Goal: Communication & Community: Answer question/provide support

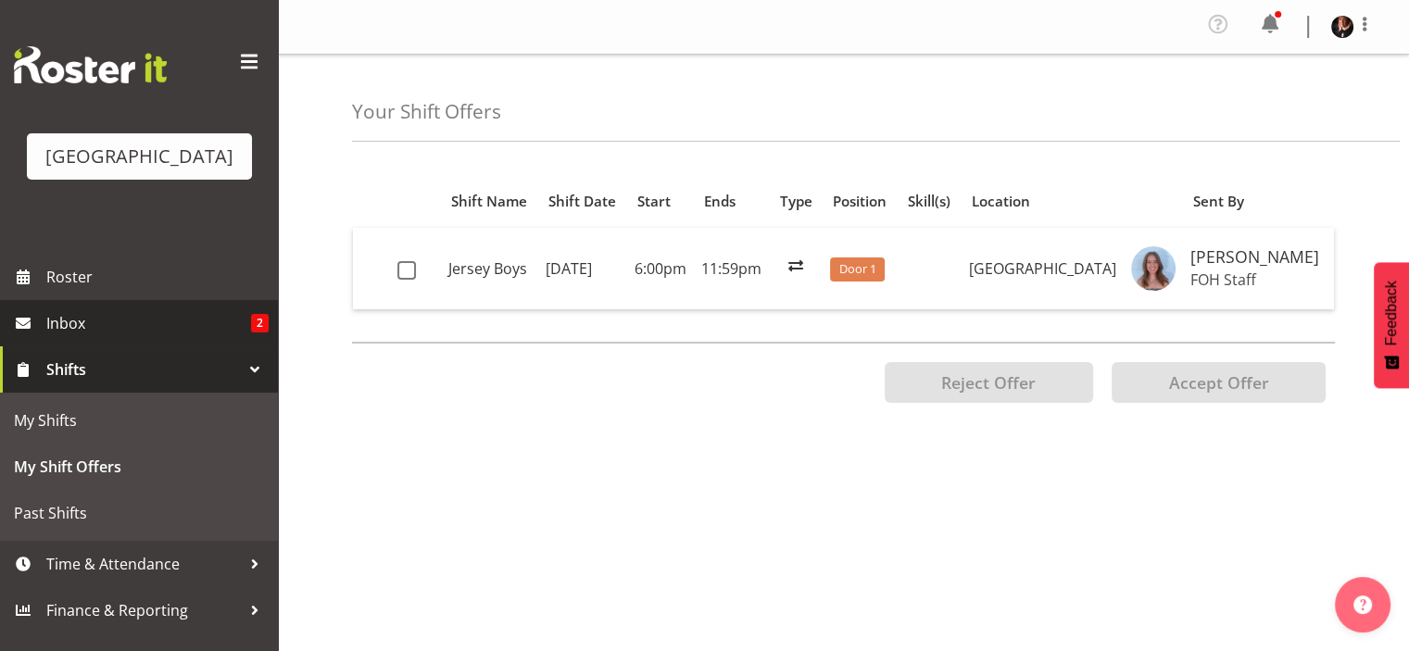
click at [132, 337] on span "Inbox" at bounding box center [148, 323] width 205 height 28
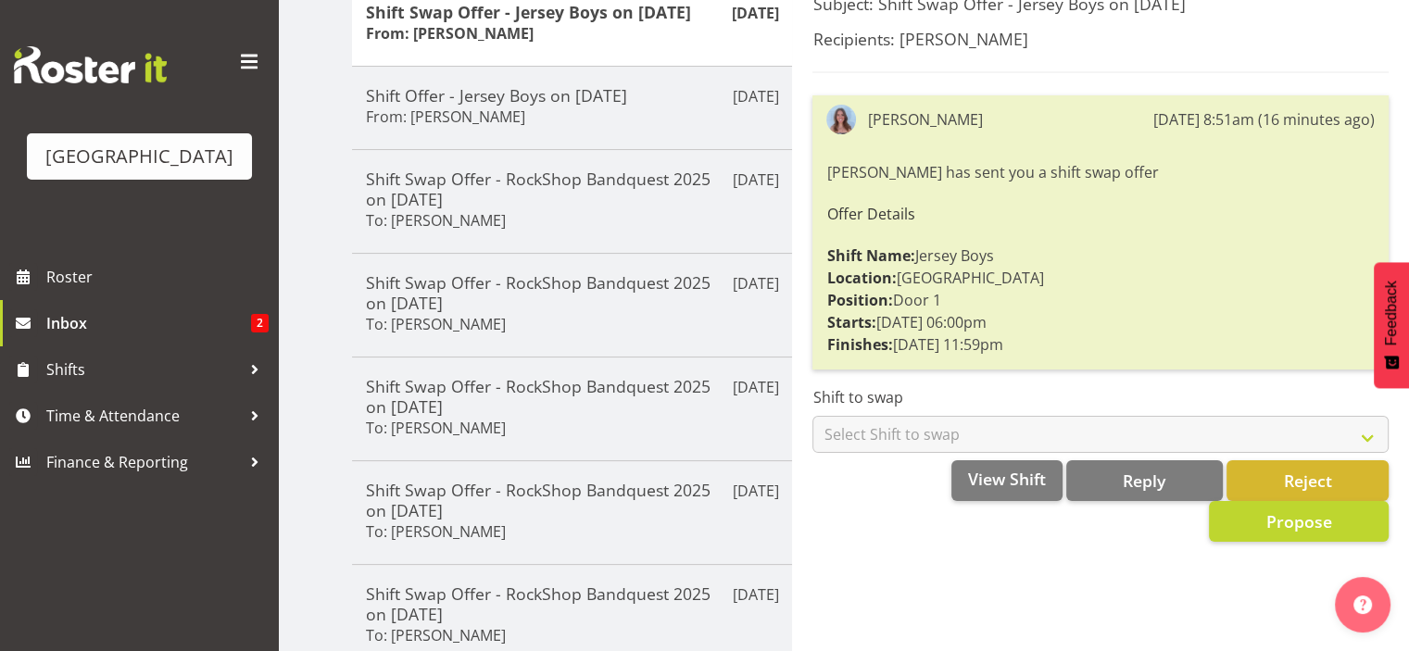
scroll to position [273, 0]
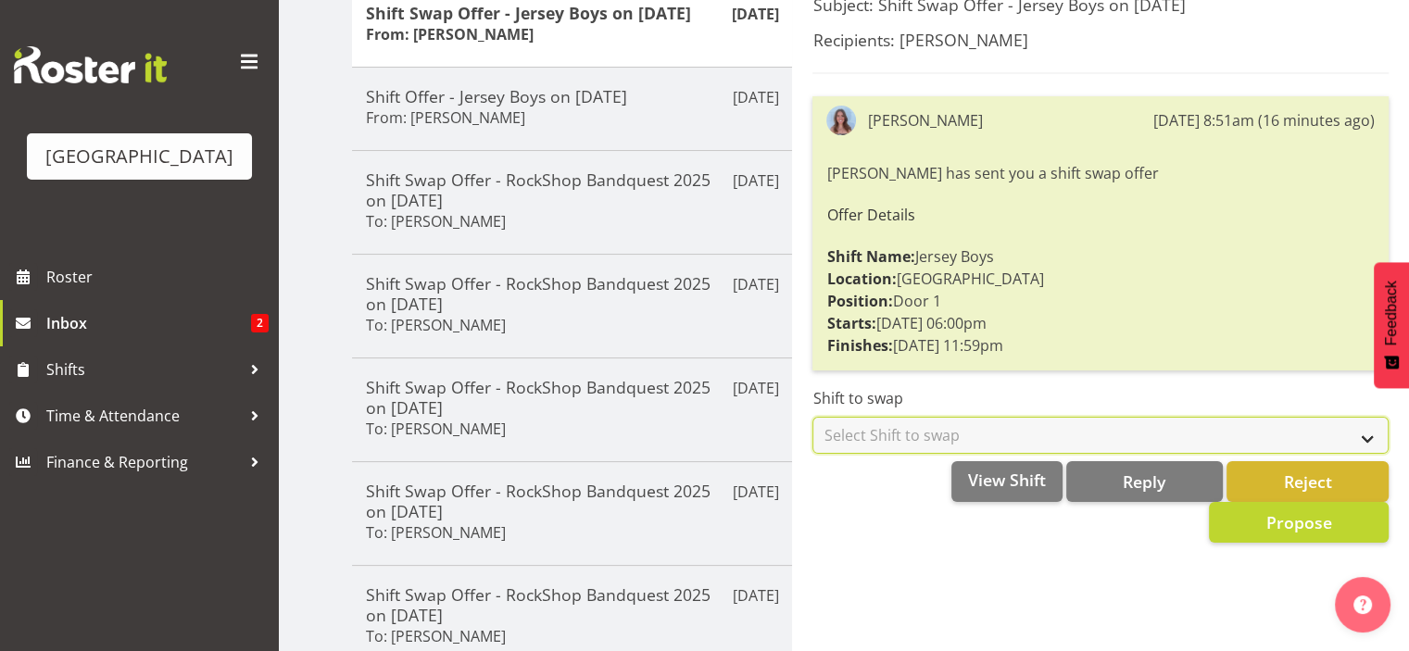
click at [1357, 438] on select "Select Shift to swap No Shift Door 2 - 12th Sep (6:00pm until 10:10pm) Usher 2 …" at bounding box center [1100, 435] width 576 height 37
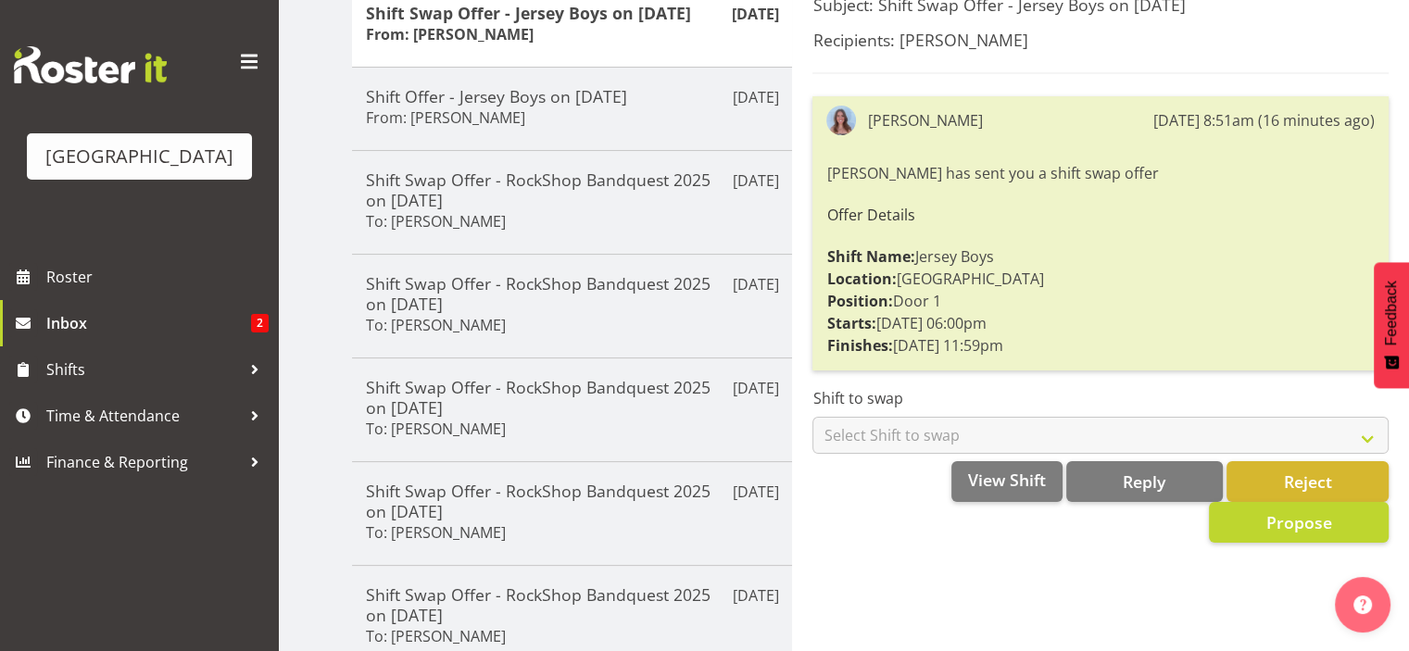
click at [964, 604] on div "Subject: Shift Swap Offer - Jersey Boys on 11/09/25 Recipients: Michelle Engleh…" at bounding box center [1100, 511] width 617 height 1057
click at [962, 582] on div "Subject: Shift Swap Offer - Jersey Boys on 11/09/25 Recipients: Michelle Engleh…" at bounding box center [1100, 511] width 617 height 1057
click at [1112, 480] on button "Reply" at bounding box center [1144, 481] width 157 height 41
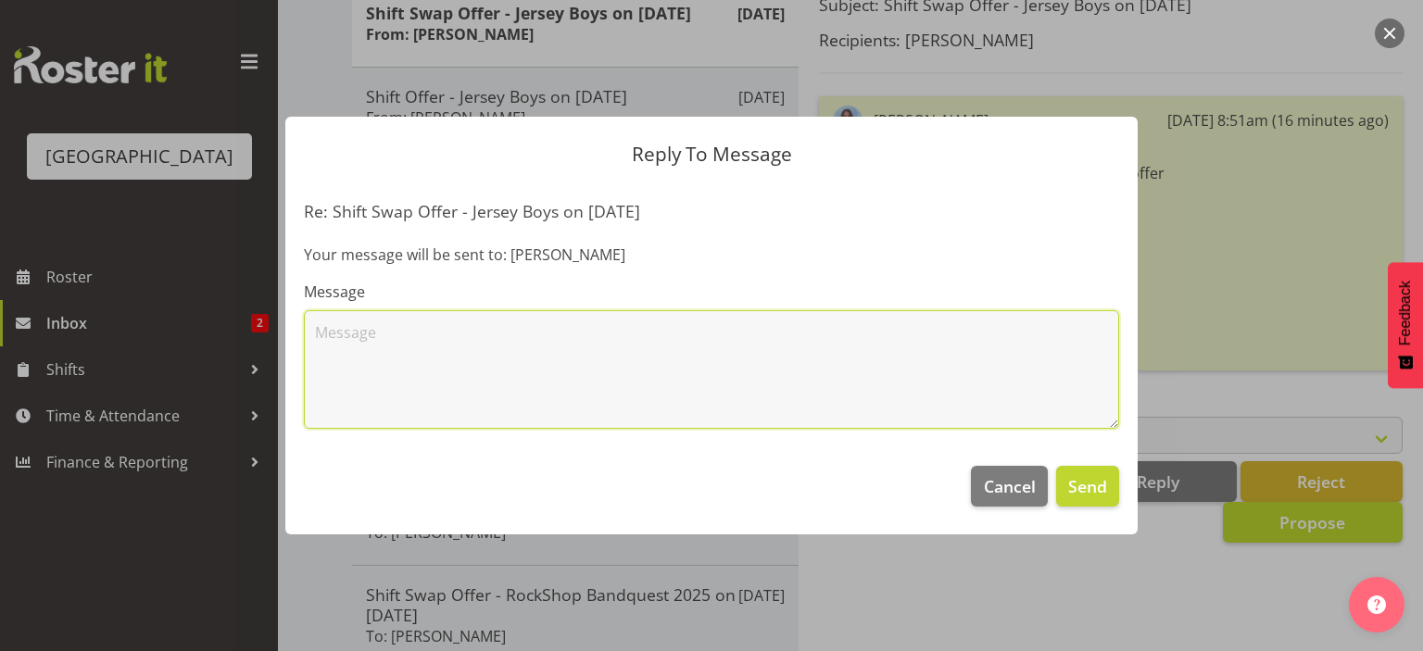
click at [981, 330] on textarea at bounding box center [711, 369] width 815 height 119
type textarea "I'm happy to do"
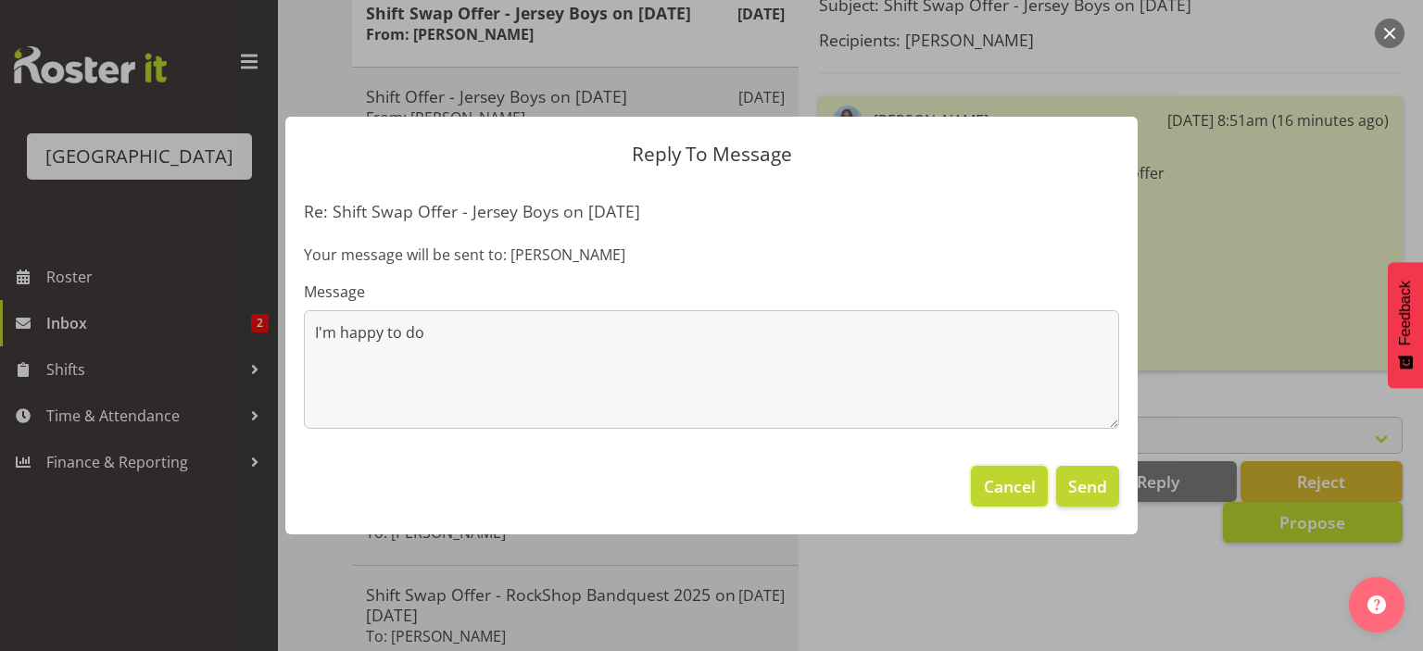
click at [993, 481] on span "Cancel" at bounding box center [1010, 486] width 52 height 24
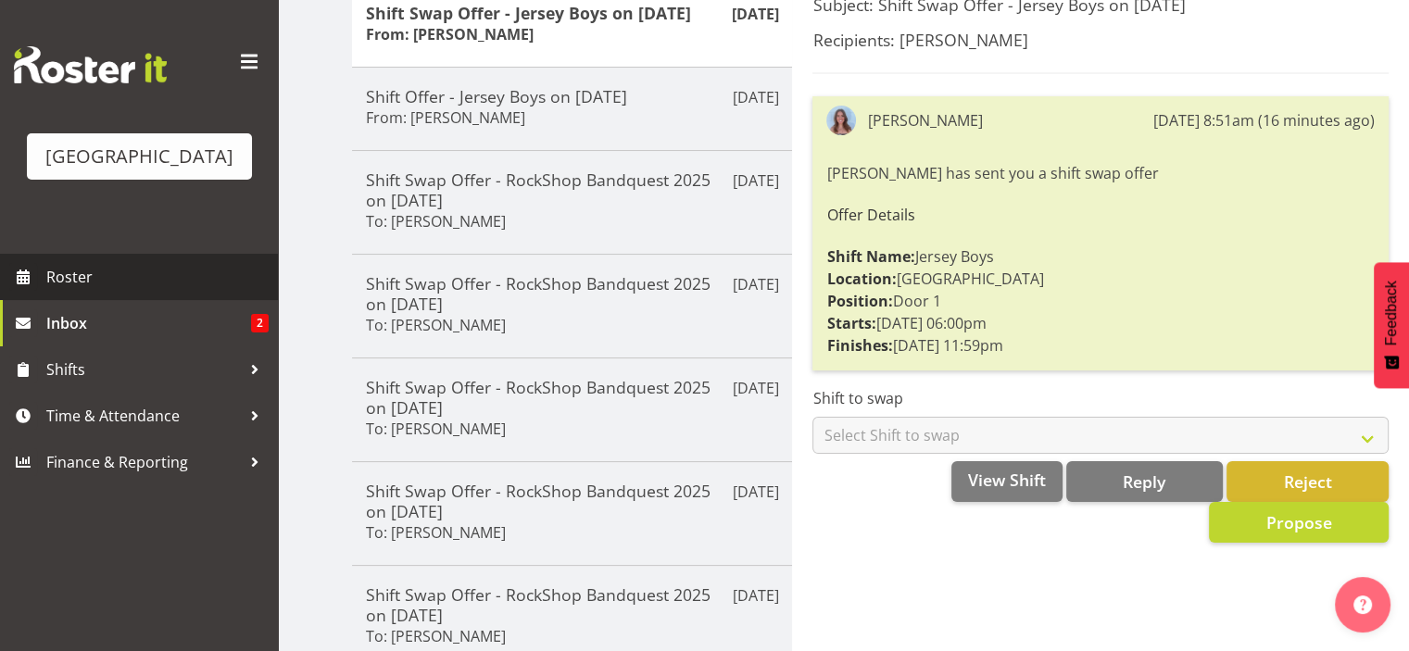
click at [108, 291] on span "Roster" at bounding box center [157, 277] width 222 height 28
